Goal: Information Seeking & Learning: Learn about a topic

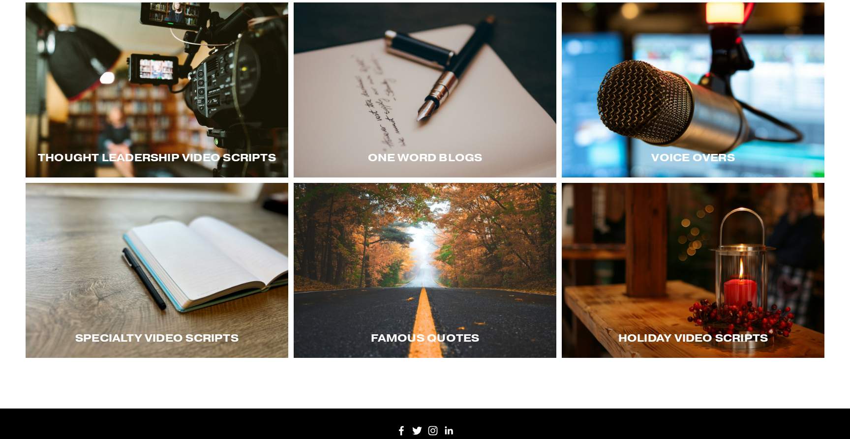
scroll to position [208, 0]
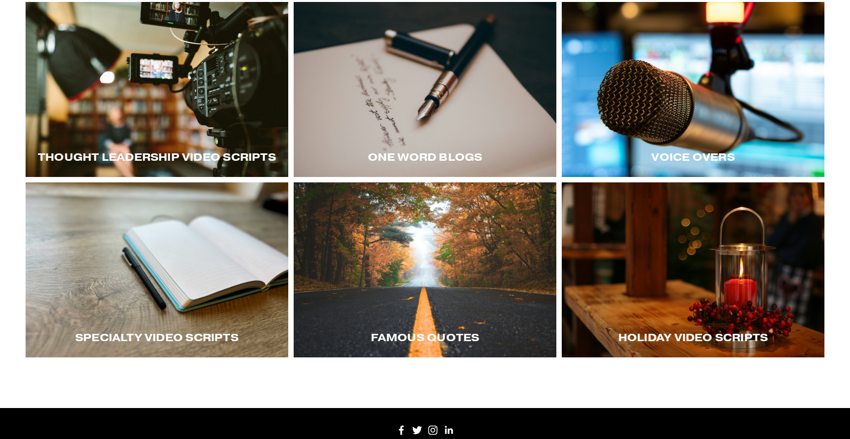
click at [201, 123] on div at bounding box center [157, 89] width 263 height 175
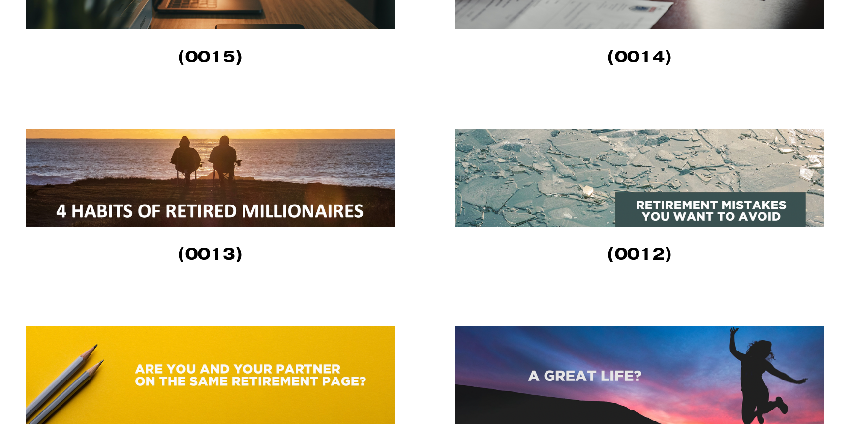
scroll to position [1867, 0]
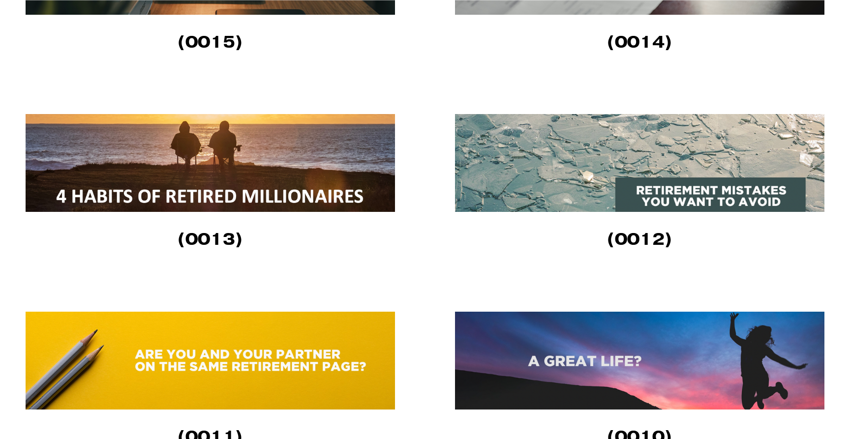
click at [264, 163] on img at bounding box center [211, 163] width 371 height 98
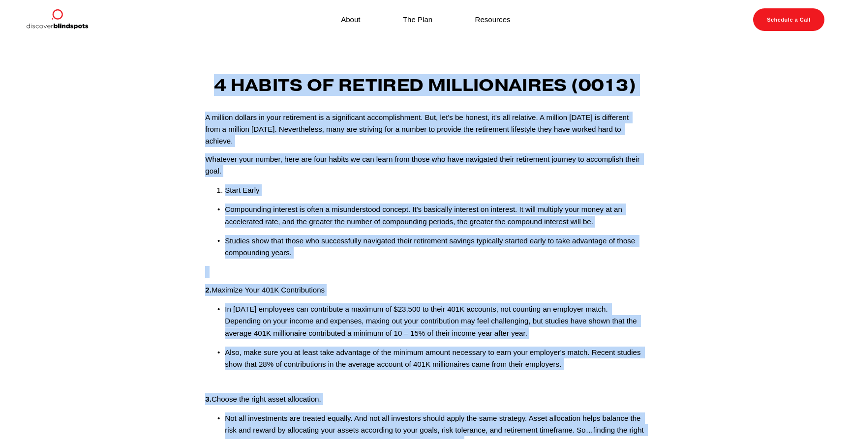
drag, startPoint x: 337, startPoint y: 328, endPoint x: 210, endPoint y: 81, distance: 278.0
click at [210, 81] on div "4 Habits of Retired Millionaires (0013) A million dollars in your retirement is…" at bounding box center [425, 361] width 456 height 570
copy div "4 Habits of Retired Millionaires (0013) A million dollars in your retirement is…"
